Goal: Check status: Check status

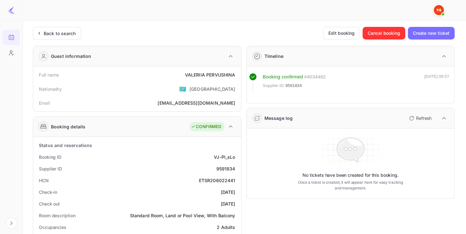
click at [77, 38] on div "Back to search" at bounding box center [57, 33] width 48 height 13
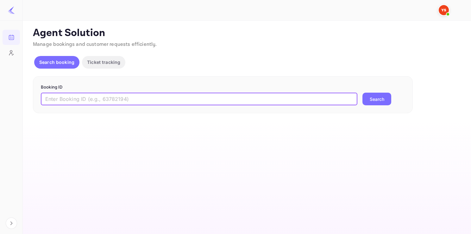
paste input "9372117"
click at [99, 103] on input "text" at bounding box center [199, 99] width 316 height 13
type input "9372117"
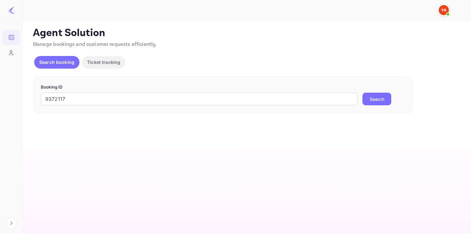
click at [370, 104] on button "Search" at bounding box center [376, 99] width 29 height 13
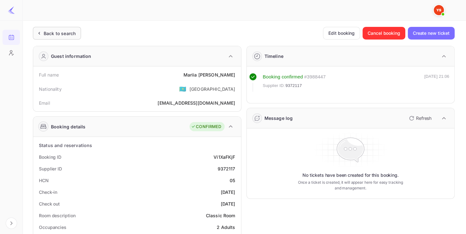
click at [65, 37] on div "Back to search" at bounding box center [57, 33] width 48 height 13
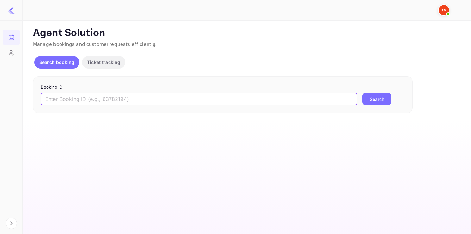
click at [96, 98] on input "text" at bounding box center [199, 99] width 316 height 13
paste input "9658194"
type input "9658194"
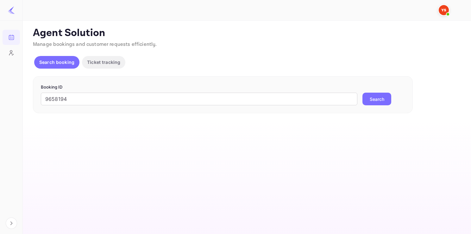
click at [376, 99] on button "Search" at bounding box center [376, 99] width 29 height 13
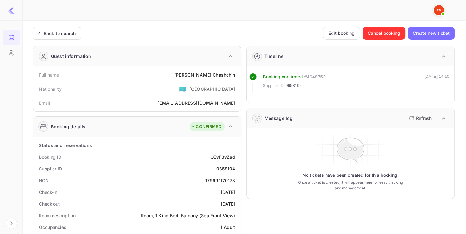
click at [207, 181] on div "179991170173" at bounding box center [220, 180] width 30 height 7
drag, startPoint x: 207, startPoint y: 181, endPoint x: 212, endPoint y: 181, distance: 5.7
click at [212, 181] on div "179991170173" at bounding box center [220, 180] width 30 height 7
drag, startPoint x: 221, startPoint y: 180, endPoint x: 228, endPoint y: 179, distance: 7.0
click at [228, 179] on div "179991170173" at bounding box center [220, 180] width 30 height 7
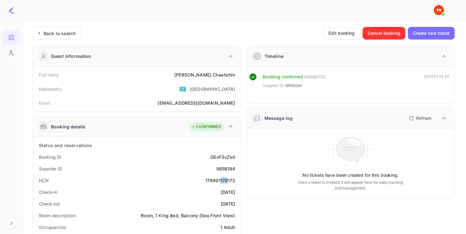
click at [228, 179] on div "179991170173" at bounding box center [220, 180] width 30 height 7
drag, startPoint x: 228, startPoint y: 179, endPoint x: 240, endPoint y: 178, distance: 11.4
